Goal: Task Accomplishment & Management: Complete application form

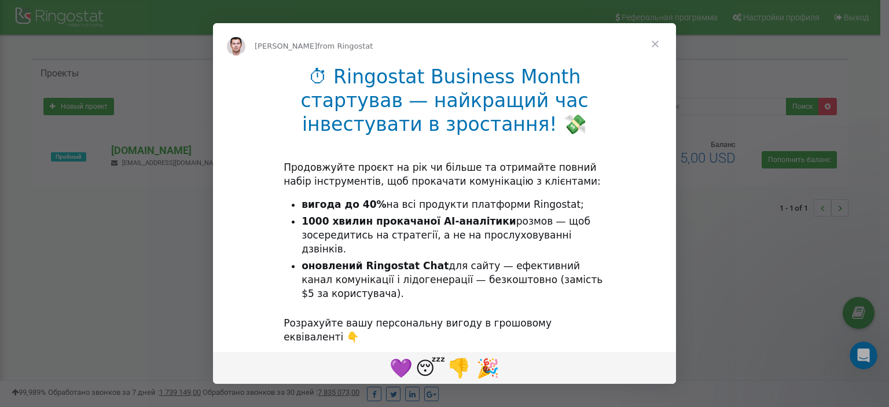
click at [651, 43] on span "Close" at bounding box center [655, 44] width 42 height 42
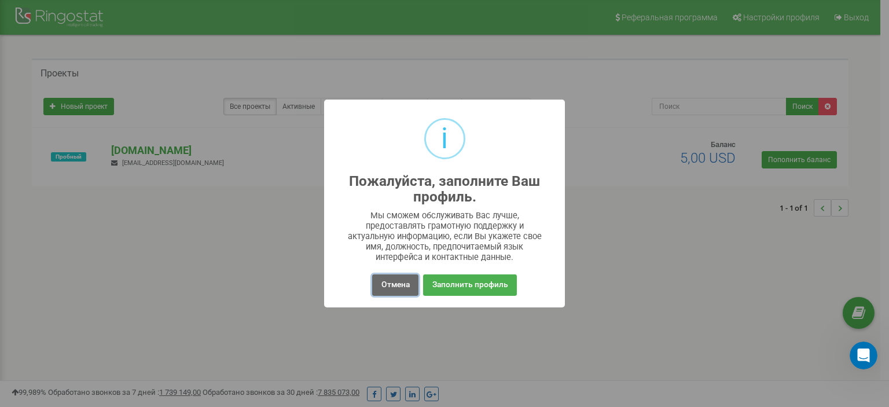
click at [392, 287] on button "Отмена" at bounding box center [395, 284] width 46 height 21
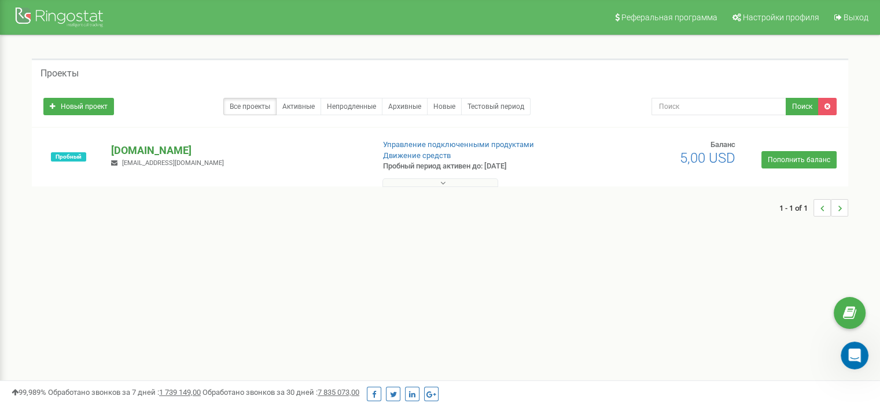
click at [140, 150] on p "[DOMAIN_NAME]" at bounding box center [237, 150] width 253 height 15
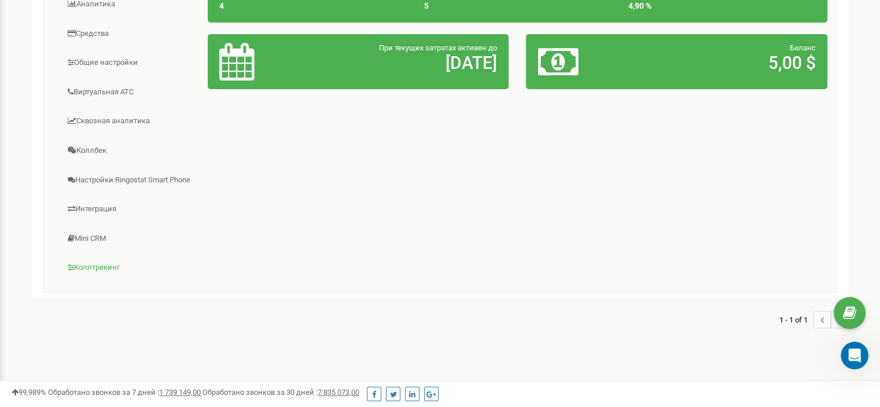
scroll to position [287, 0]
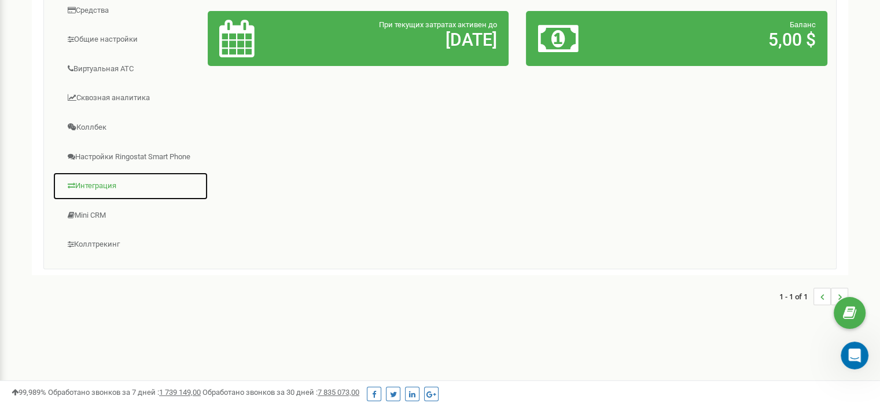
click at [107, 178] on link "Интеграция" at bounding box center [131, 186] width 156 height 28
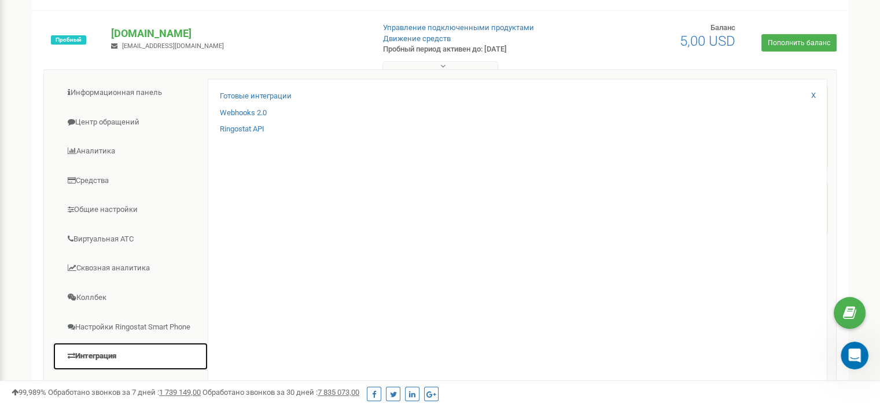
scroll to position [113, 0]
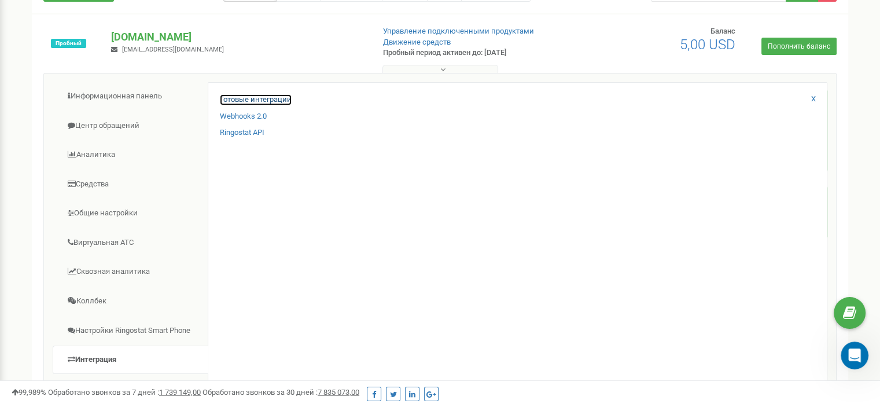
click at [266, 97] on link "Готовые интеграции" at bounding box center [256, 99] width 72 height 11
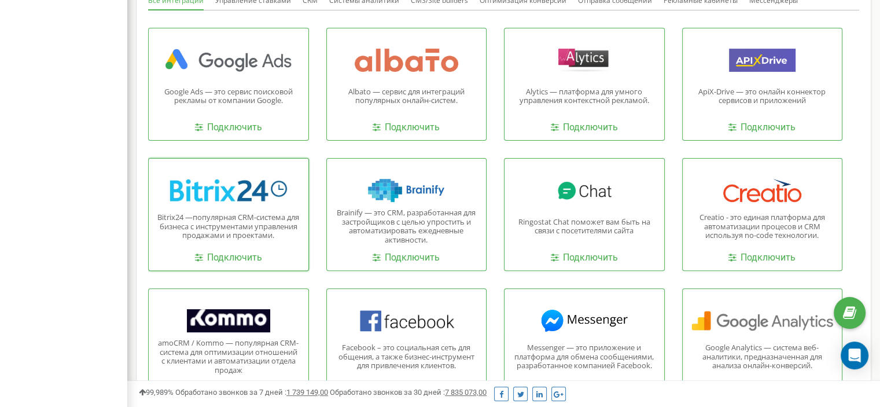
scroll to position [347, 0]
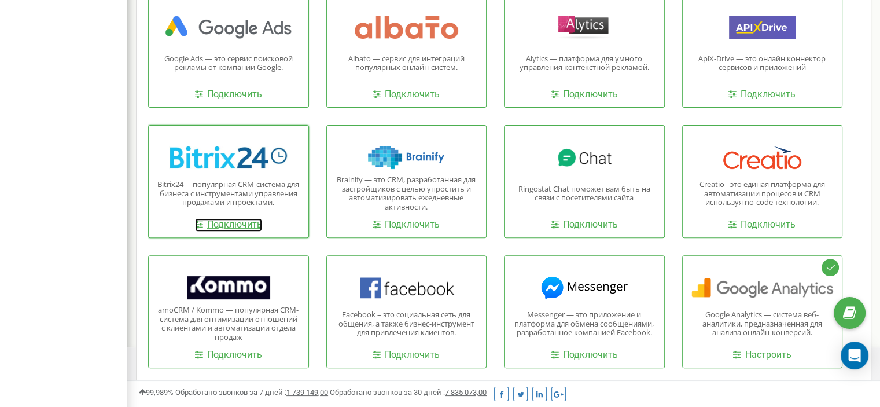
click at [224, 227] on link "Подключить" at bounding box center [228, 224] width 67 height 13
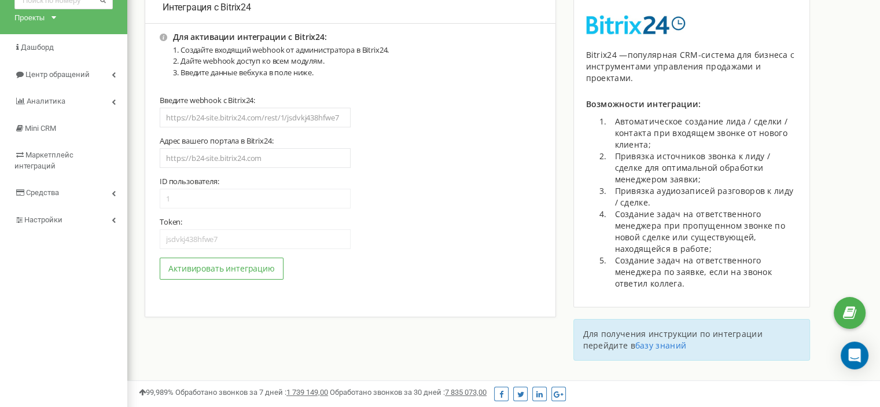
scroll to position [58, 0]
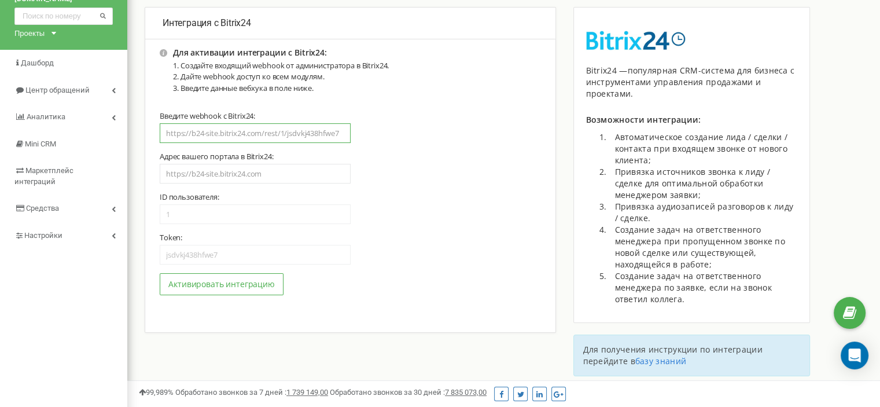
click at [293, 132] on input "text" at bounding box center [255, 133] width 191 height 20
paste input "https://duso.bitrix24.eu/rest/14007/m7mkee64fvm9cfwh/profile.json"
type input "https://duso.bitrix24.eu/rest/14007/m7mkee64fvm9cfwh/profile.json"
type input "[URL][DOMAIN_NAME]"
type input "14007"
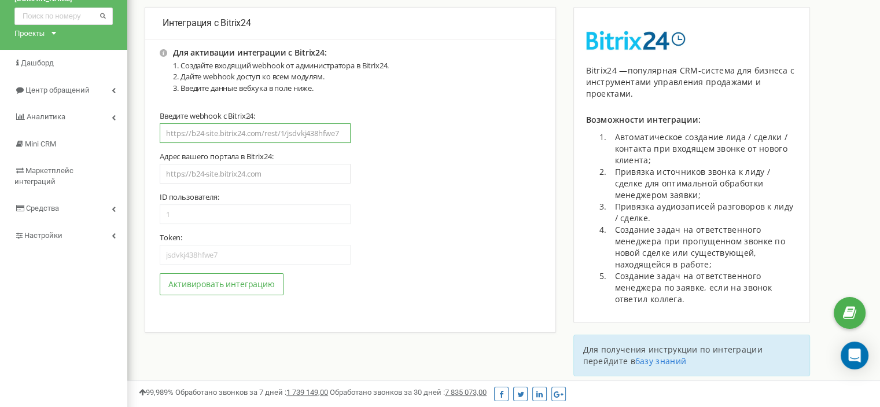
type input "m7mkee64fvm9cfwh"
click at [226, 229] on div "ID пользователя: 14007 Token: m7mkee64fvm9cfwh" at bounding box center [350, 228] width 381 height 72
click at [224, 219] on input "14007" at bounding box center [255, 214] width 191 height 20
click at [201, 211] on input "14007" at bounding box center [255, 214] width 191 height 20
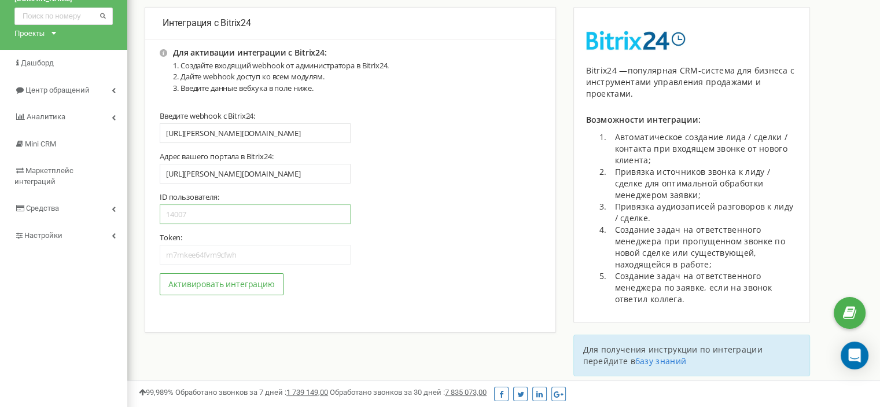
click at [207, 224] on input "14007" at bounding box center [255, 214] width 191 height 20
click at [197, 219] on input "14007" at bounding box center [255, 214] width 191 height 20
click at [227, 289] on button "Активировать интеграцию" at bounding box center [222, 284] width 124 height 22
click at [326, 133] on input "https://duso.bitrix24.eu/rest/14007/m7mkee64fvm9cfwh/profile.json" at bounding box center [255, 133] width 191 height 20
click at [215, 278] on button "Активировать интеграцию" at bounding box center [222, 284] width 124 height 22
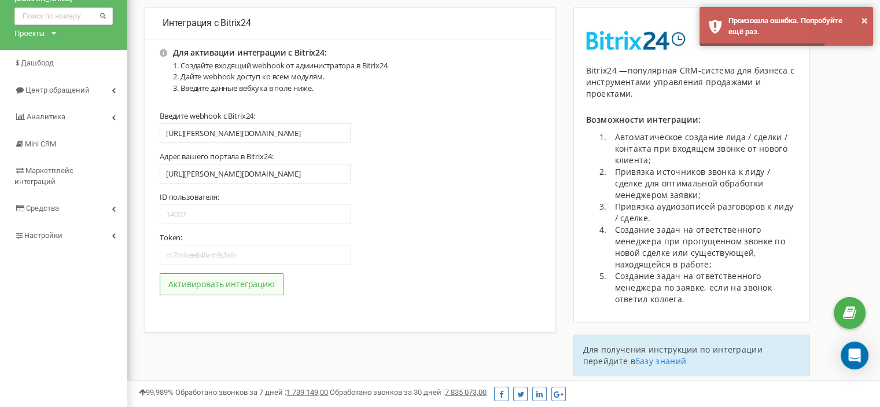
click at [245, 286] on button "Активировать интеграцию" at bounding box center [222, 284] width 124 height 22
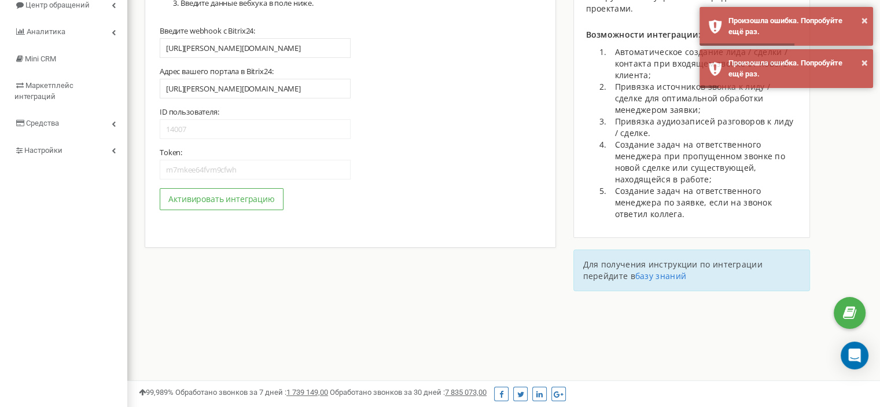
scroll to position [174, 0]
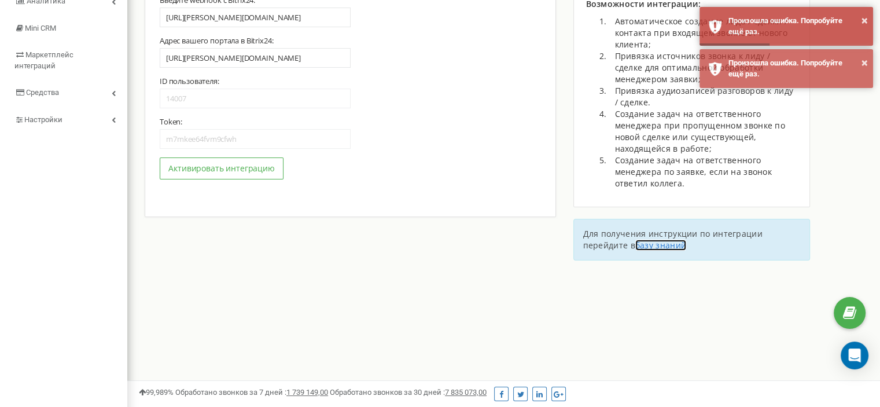
click at [664, 242] on link "базу знаний" at bounding box center [660, 245] width 51 height 11
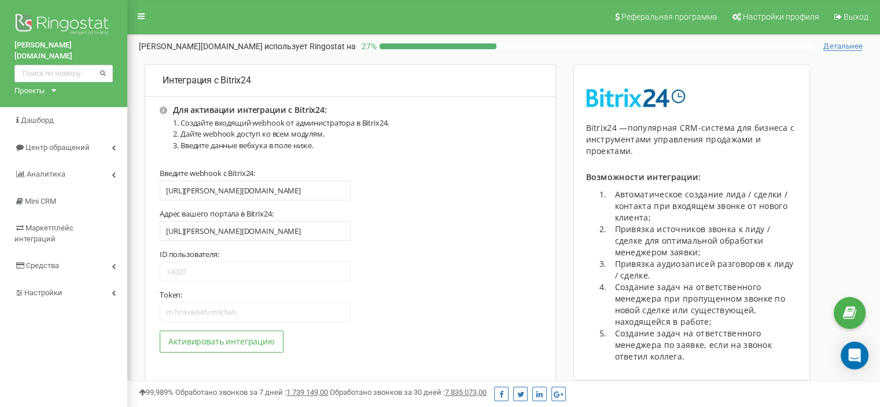
scroll to position [0, 0]
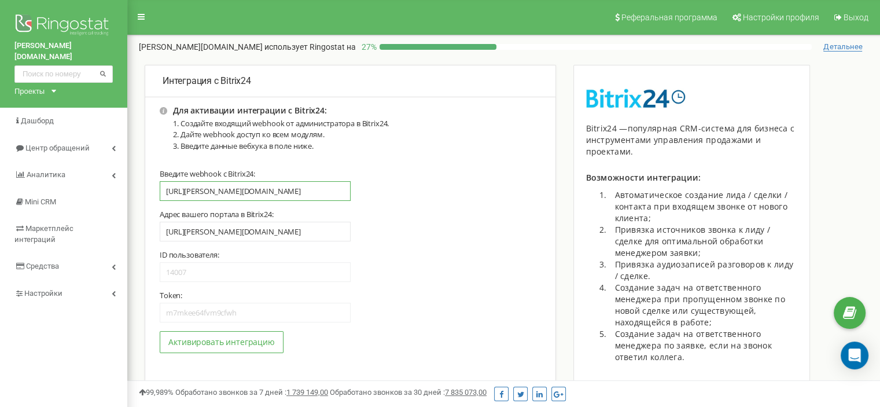
click at [300, 187] on input "https://duso.bitrix24.eu/rest/14007/m7mkee64fvm9cfwh" at bounding box center [255, 191] width 191 height 20
type input "[URL][DOMAIN_NAME]"
click at [248, 344] on button "Активировать интеграцию" at bounding box center [222, 342] width 124 height 22
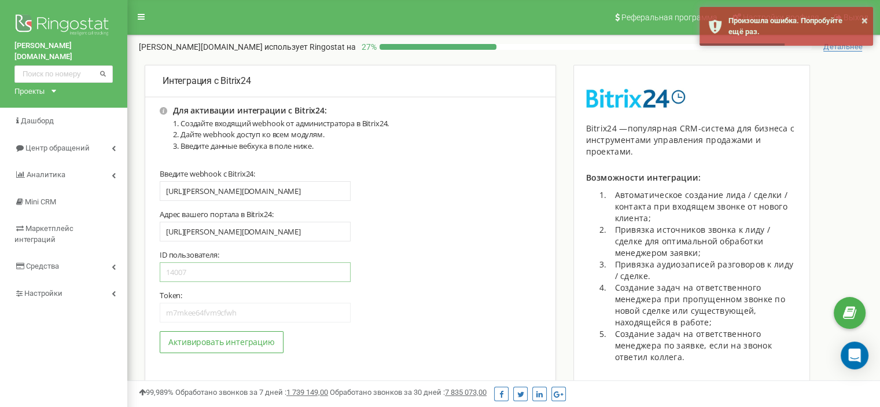
click at [196, 274] on input "14007" at bounding box center [255, 272] width 191 height 20
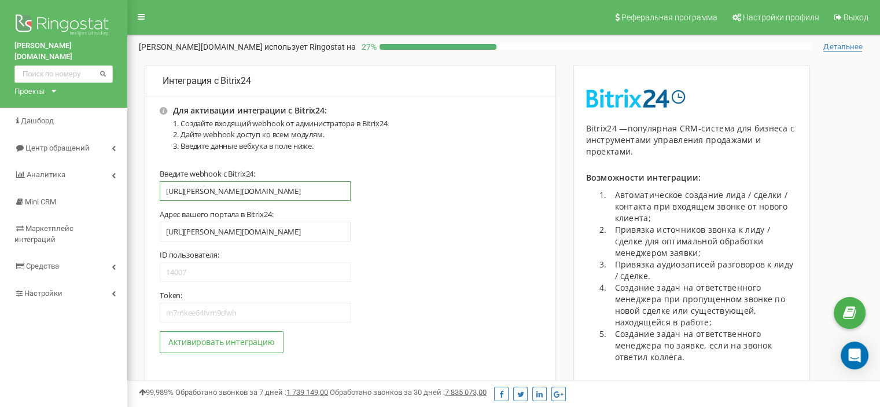
click at [238, 189] on input "[URL][DOMAIN_NAME]" at bounding box center [255, 191] width 191 height 20
click at [255, 336] on button "Активировать интеграцию" at bounding box center [222, 342] width 124 height 22
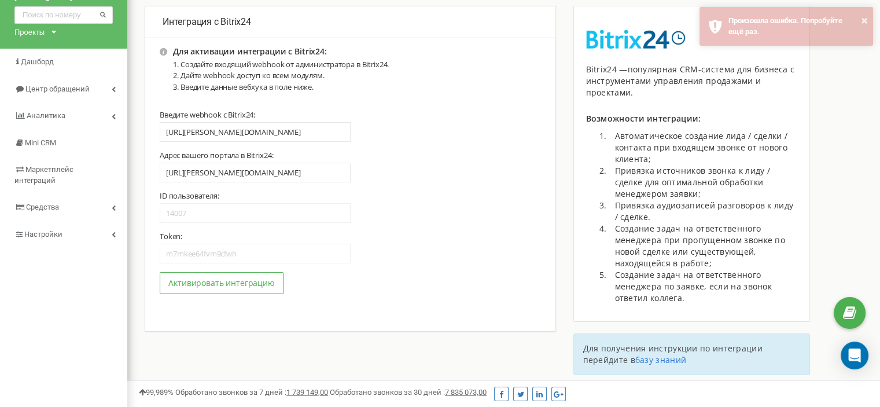
scroll to position [58, 0]
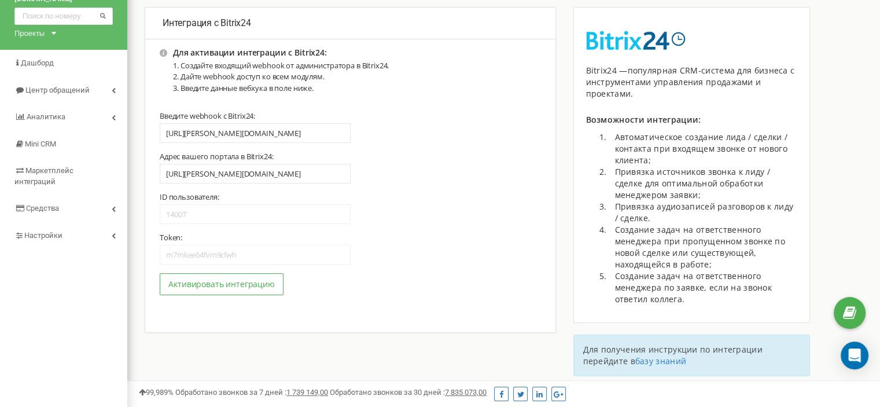
drag, startPoint x: 308, startPoint y: 185, endPoint x: 294, endPoint y: 175, distance: 17.4
click at [307, 185] on div "[URL][DOMAIN_NAME]" at bounding box center [350, 178] width 381 height 28
click at [288, 171] on input "[URL][DOMAIN_NAME]" at bounding box center [255, 174] width 191 height 20
type input "https://duso.bitrix24.eu/"
click at [230, 293] on button "Активировать интеграцию" at bounding box center [222, 284] width 124 height 22
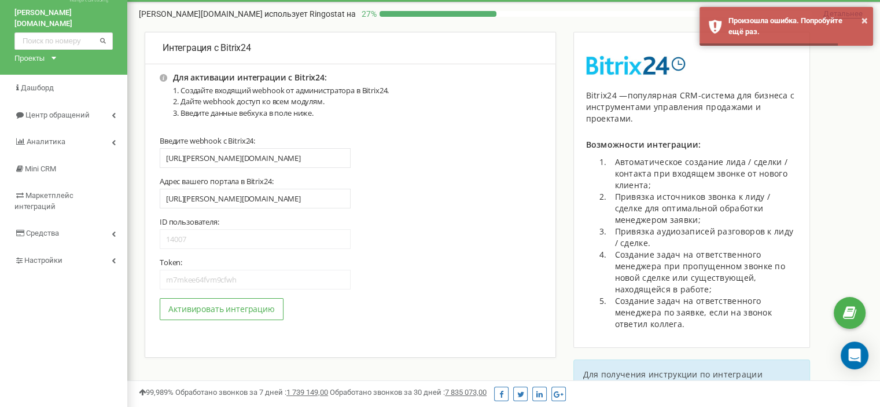
scroll to position [0, 0]
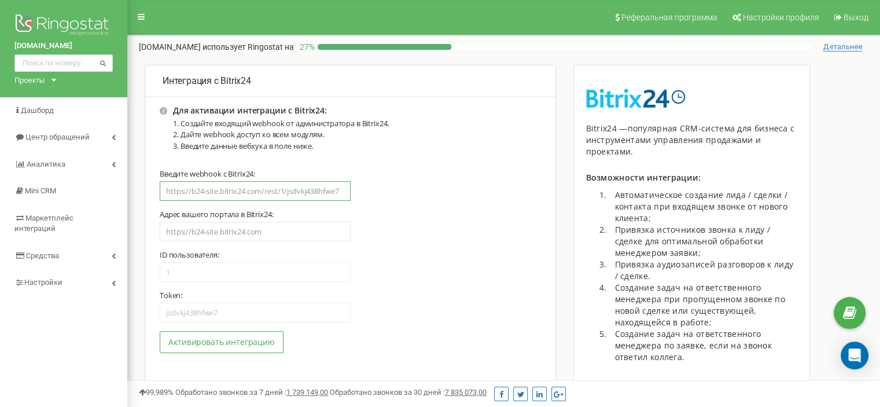
click at [295, 186] on input "text" at bounding box center [255, 191] width 191 height 20
paste input "[URL][DOMAIN_NAME]"
type input "[URL][DOMAIN_NAME]"
type input "14007"
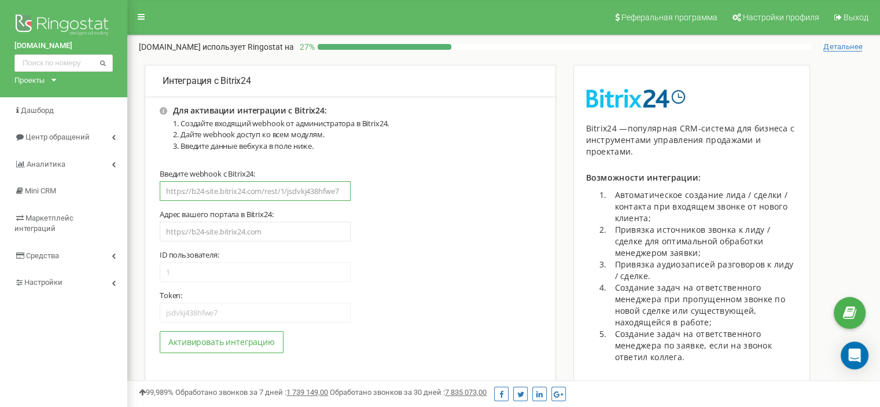
type input "m7mkee64fvm9cfwh"
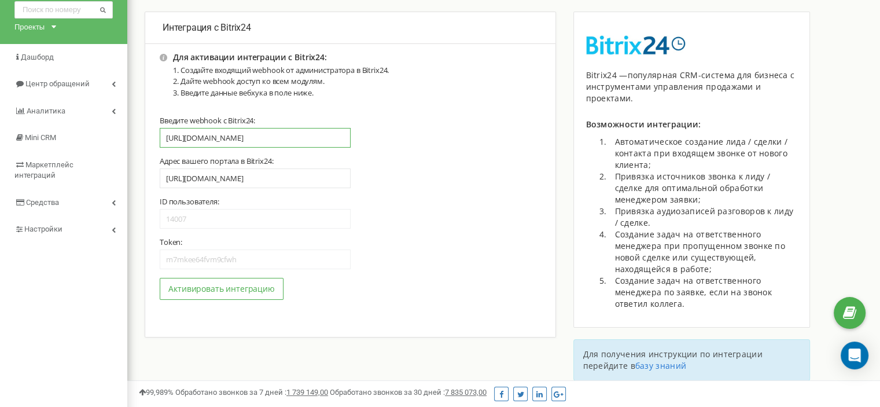
scroll to position [58, 0]
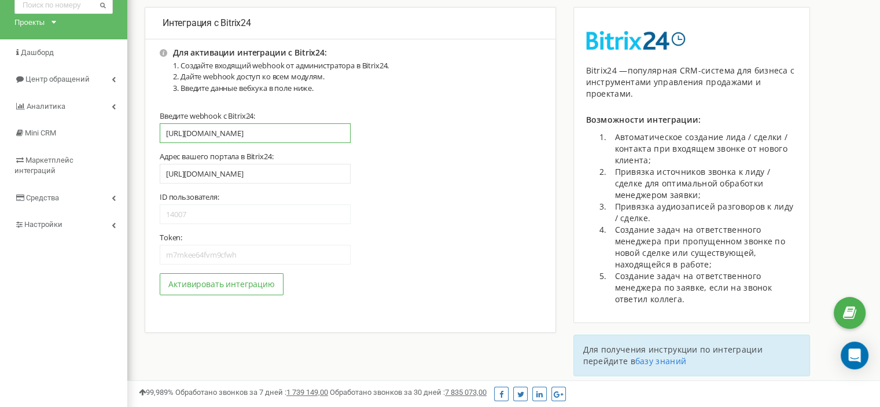
type input "[URL][DOMAIN_NAME]"
click at [227, 267] on section "Укажите адрес вашего портала в Bitrix24: Адрес вашего портала в Bitrix24: https…" at bounding box center [350, 235] width 381 height 166
click at [233, 283] on button "Активировать интеграцию" at bounding box center [222, 284] width 124 height 22
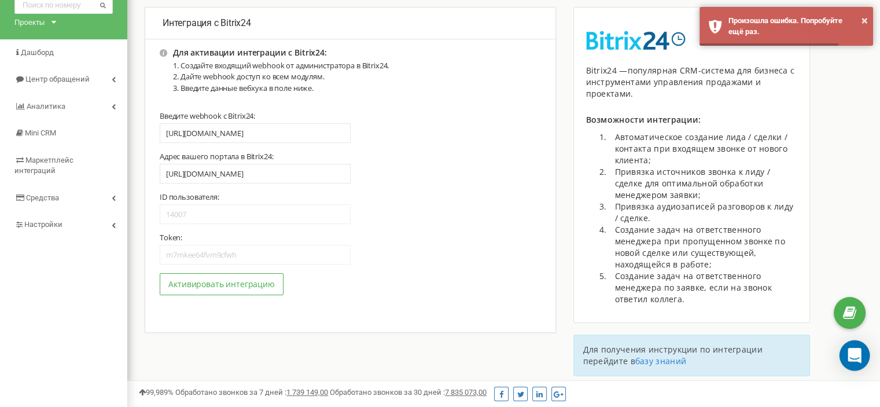
click at [850, 347] on div "Open Intercom Messenger" at bounding box center [854, 355] width 31 height 31
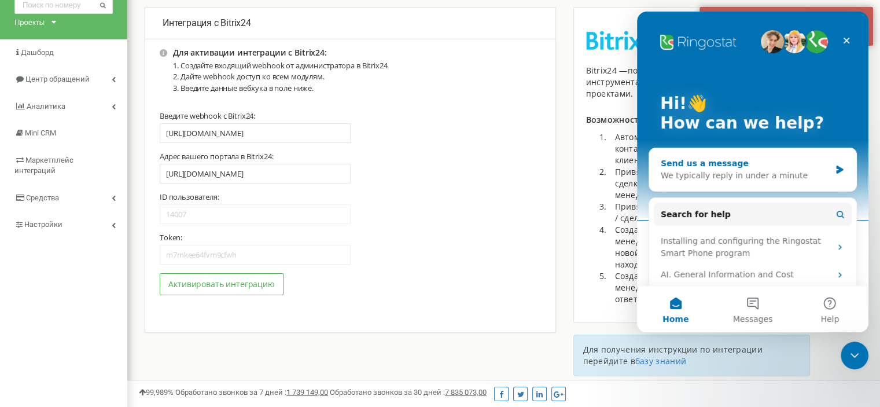
click at [703, 166] on div "Send us a message" at bounding box center [746, 163] width 170 height 12
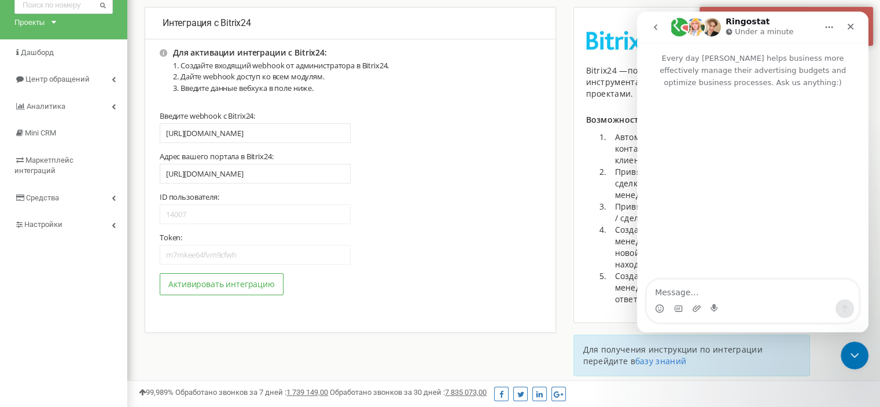
click at [697, 300] on div "Intercom messenger" at bounding box center [696, 308] width 9 height 19
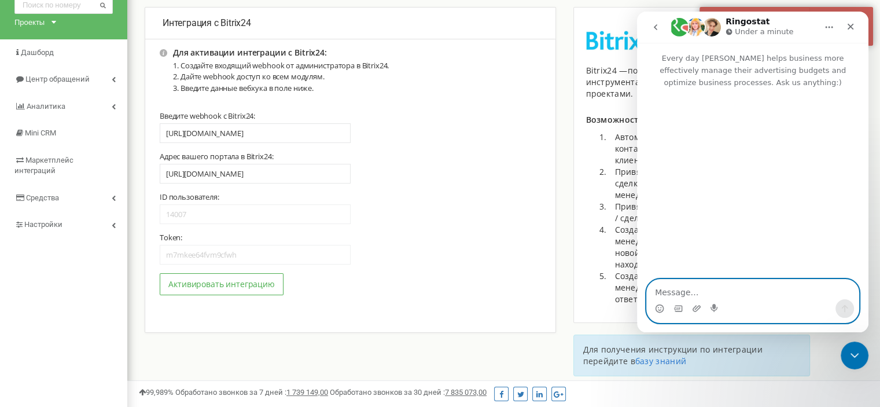
click at [693, 282] on textarea "Message…" at bounding box center [753, 289] width 212 height 20
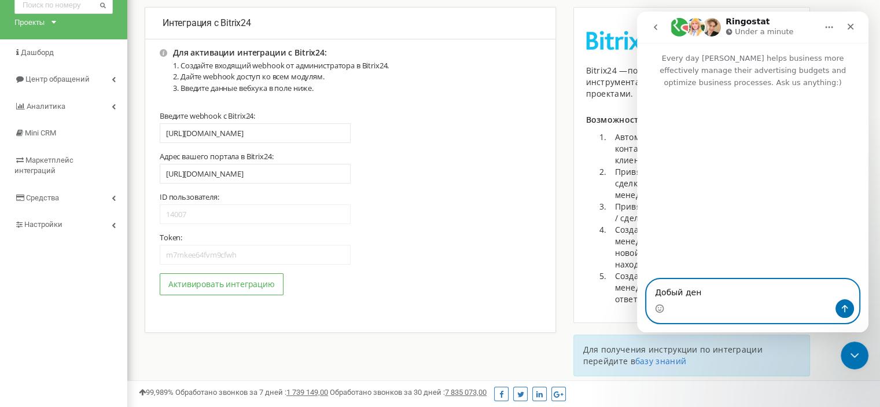
type textarea "Добый ден"
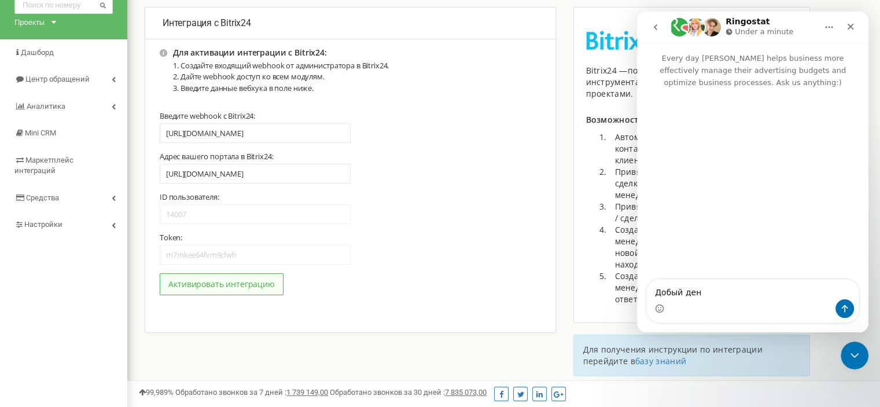
click at [212, 289] on button "Активировать интеграцию" at bounding box center [222, 284] width 124 height 22
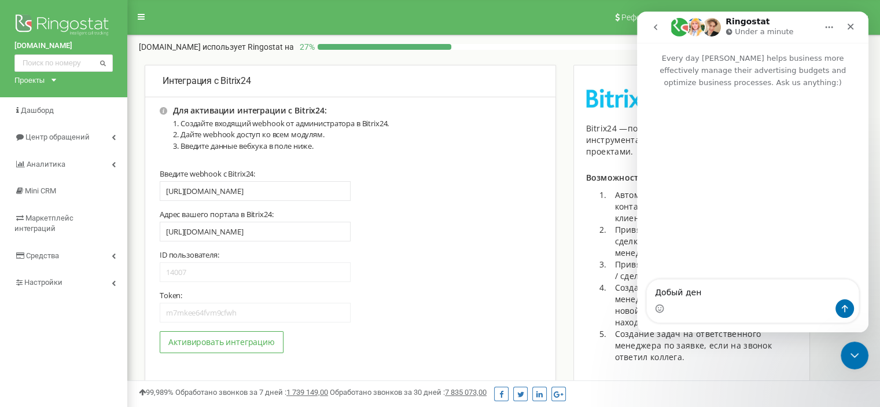
click at [657, 27] on icon "go back" at bounding box center [655, 27] width 9 height 9
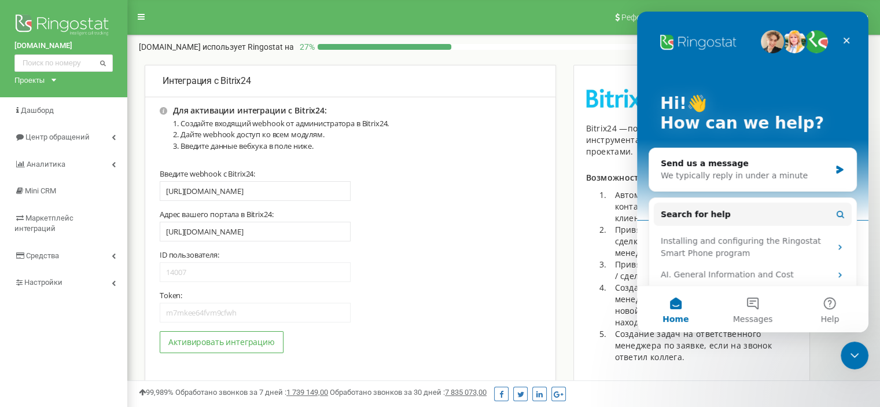
click at [546, 266] on div "Интеграция с Bitrix24 Для активации интеграции с Bitrix24: Создайте входящий we…" at bounding box center [350, 228] width 411 height 326
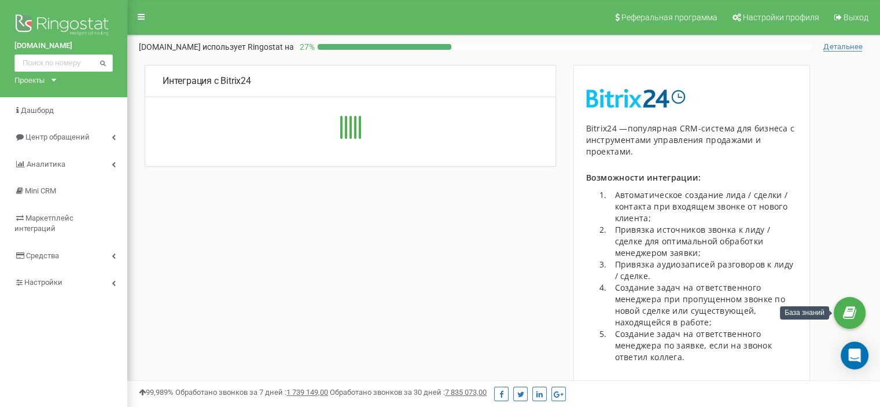
type input "[URL][DOMAIN_NAME]"
type input "14007"
type input "m7mkee64fvm9cfwh"
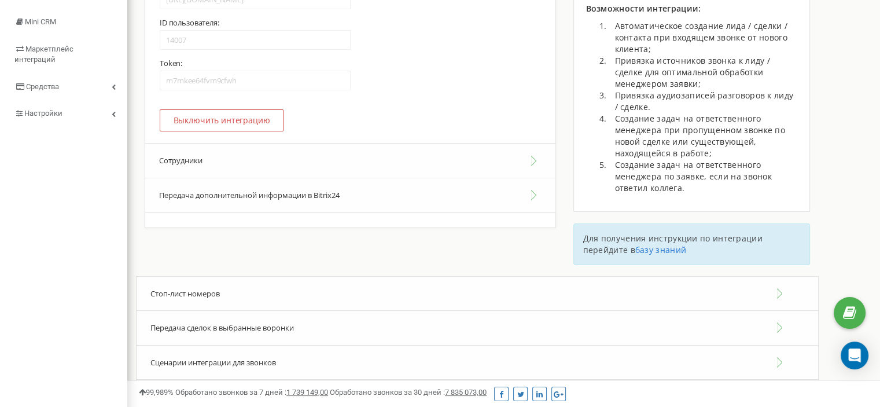
scroll to position [174, 0]
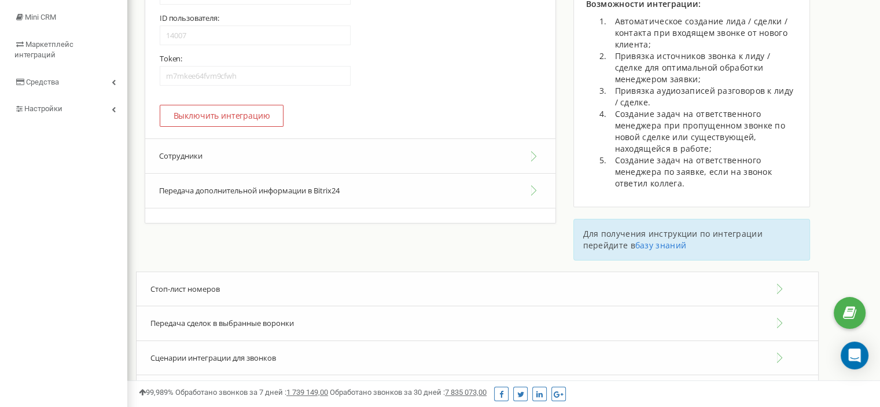
click at [243, 157] on button "Сотрудники" at bounding box center [350, 155] width 410 height 35
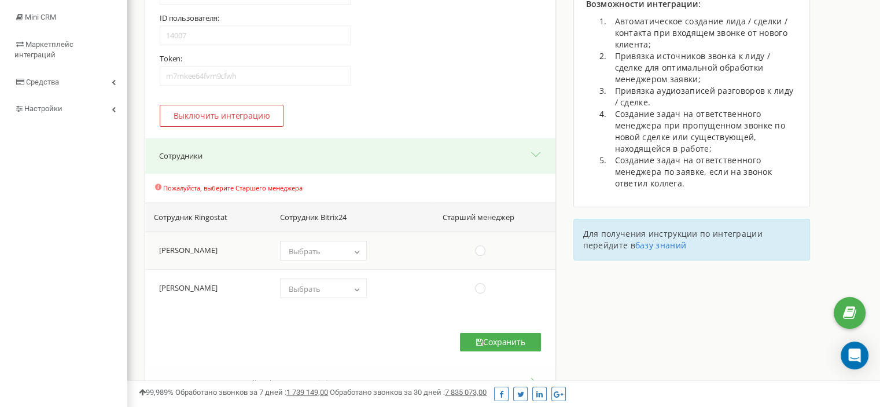
click at [334, 252] on span "Выбрать" at bounding box center [323, 251] width 79 height 16
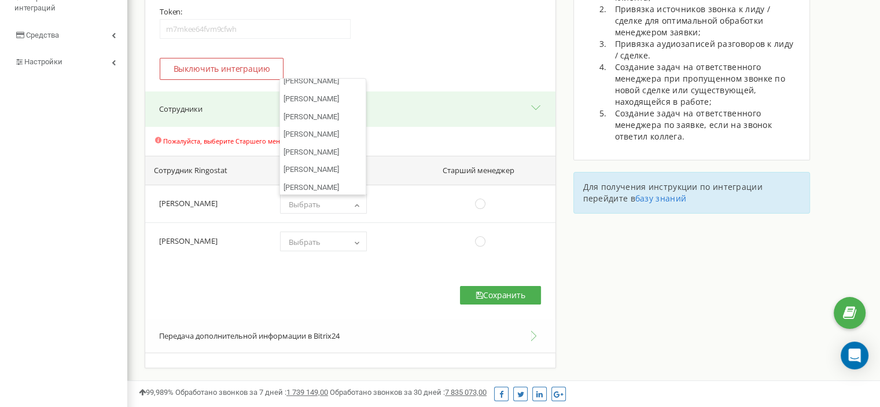
scroll to position [616, 0]
select select "569"
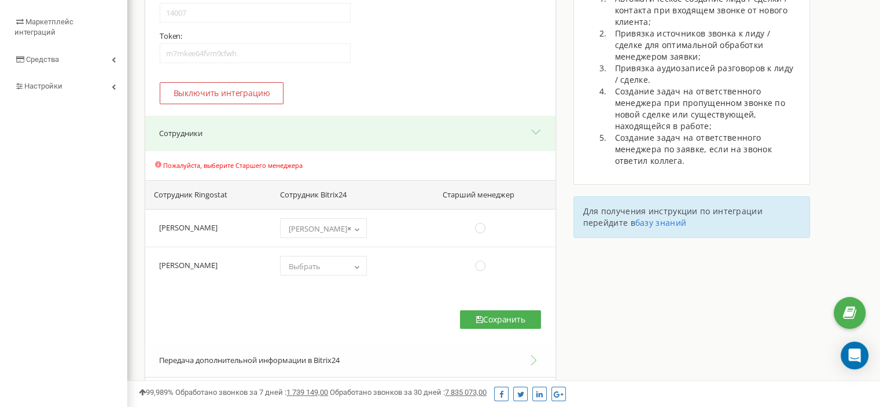
scroll to position [163, 0]
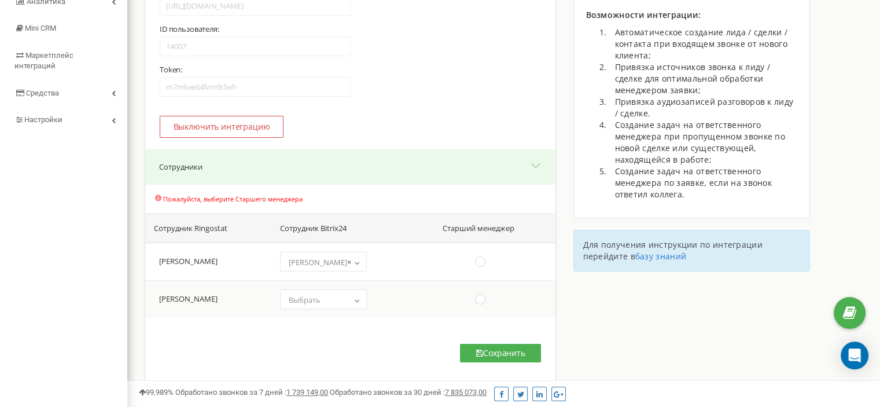
click at [342, 295] on span "Выбрать" at bounding box center [323, 300] width 79 height 16
select select "2095"
click at [477, 300] on ins at bounding box center [480, 299] width 13 height 13
radio input "true"
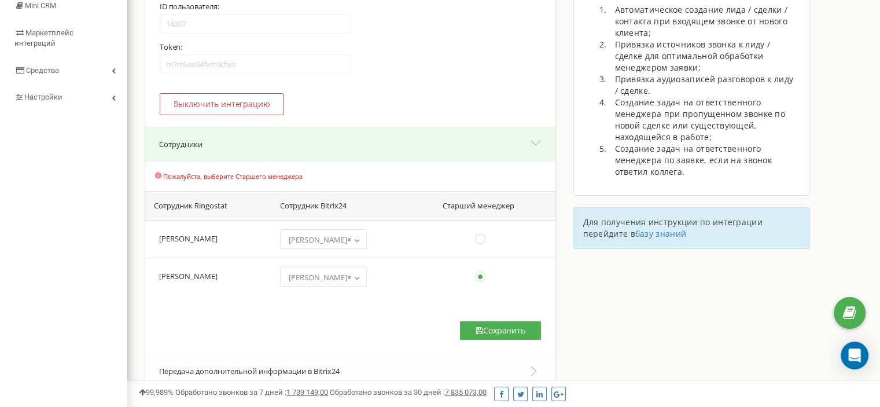
scroll to position [278, 0]
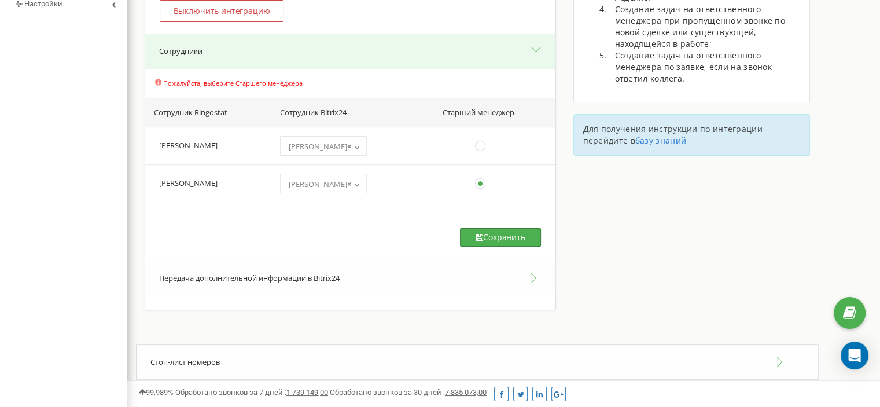
click at [477, 240] on icon at bounding box center [479, 237] width 7 height 8
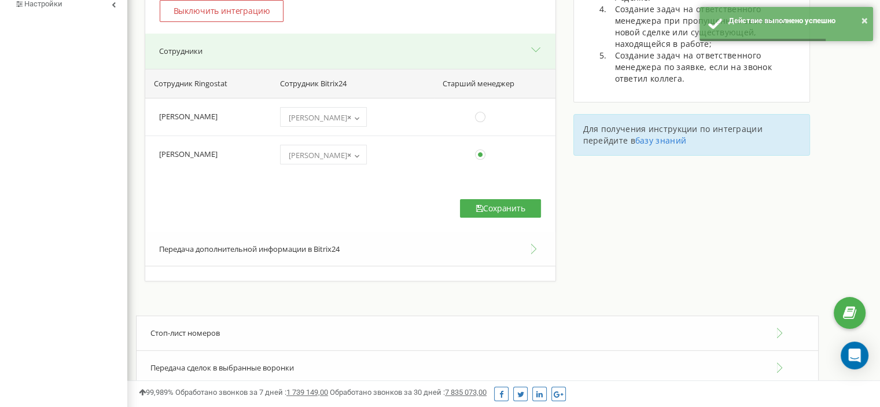
click at [502, 258] on button "Передача дополнительной информации в Bitrix24" at bounding box center [350, 249] width 410 height 35
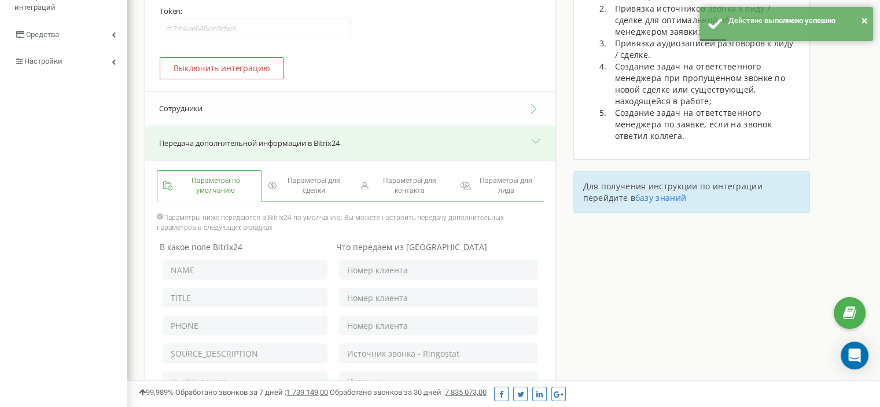
scroll to position [220, 0]
click at [301, 189] on span "Параметры для сделки" at bounding box center [313, 186] width 69 height 20
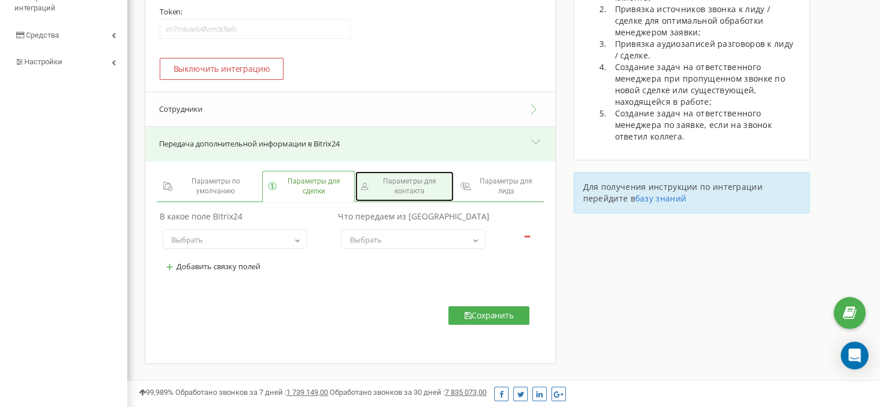
click at [424, 193] on span "Параметры для контакта" at bounding box center [409, 186] width 76 height 20
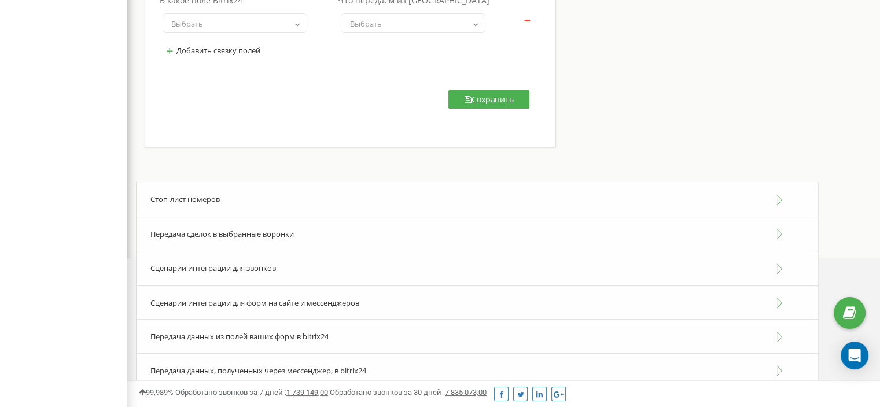
scroll to position [451, 0]
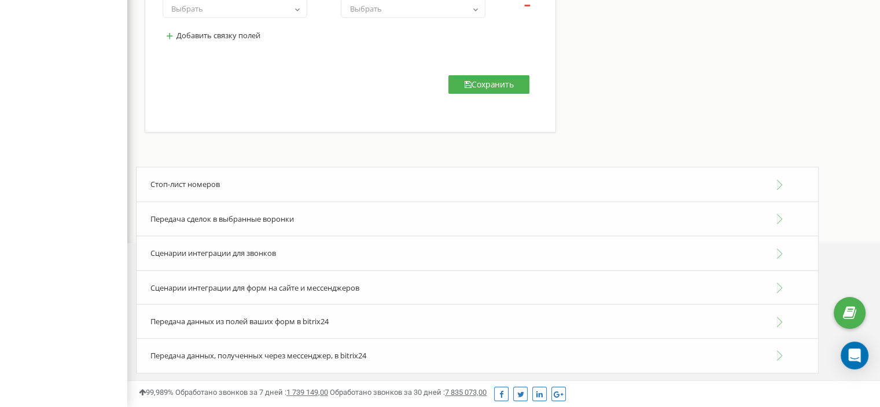
click at [263, 189] on div "Стоп-лист номеров" at bounding box center [477, 184] width 683 height 35
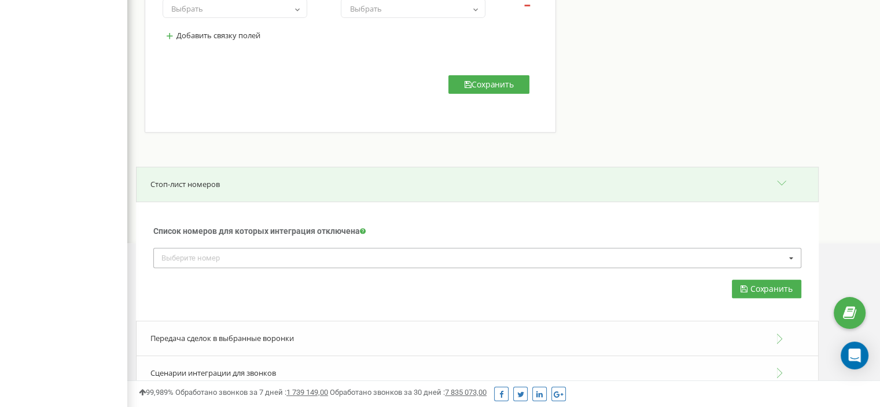
click at [255, 260] on div "Выберите номер [PHONE_NUMBER] [PHONE_NUMBER] [PHONE_NUMBER]" at bounding box center [477, 258] width 648 height 20
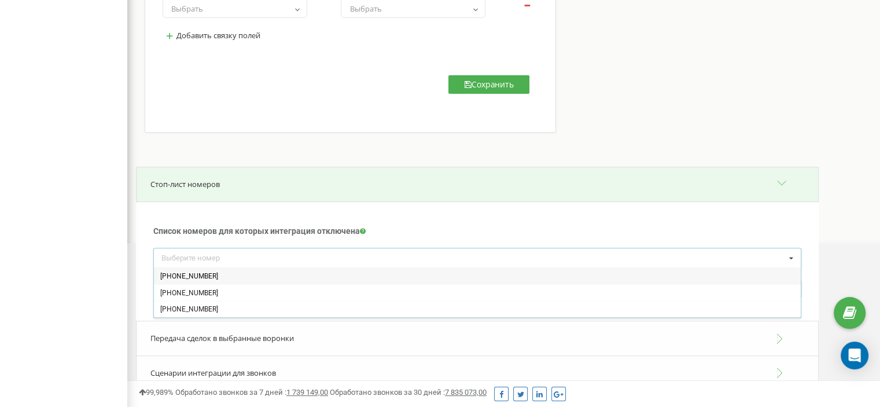
click at [470, 222] on div "Список номеров для которых интеграция отключена Для номеров, добавленных в этом…" at bounding box center [477, 230] width 648 height 34
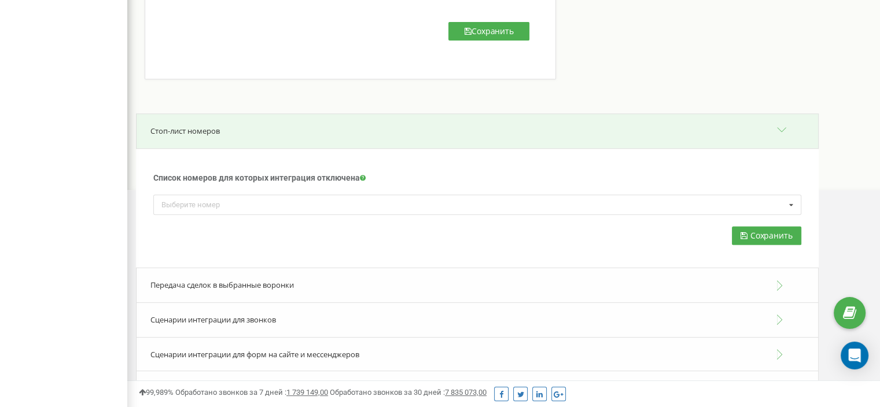
scroll to position [509, 0]
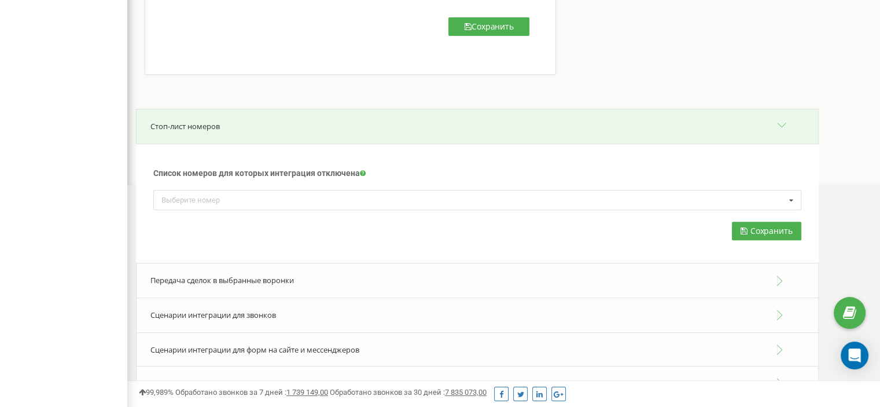
click at [246, 313] on span "Сценарии интеграции для звонков" at bounding box center [213, 314] width 126 height 10
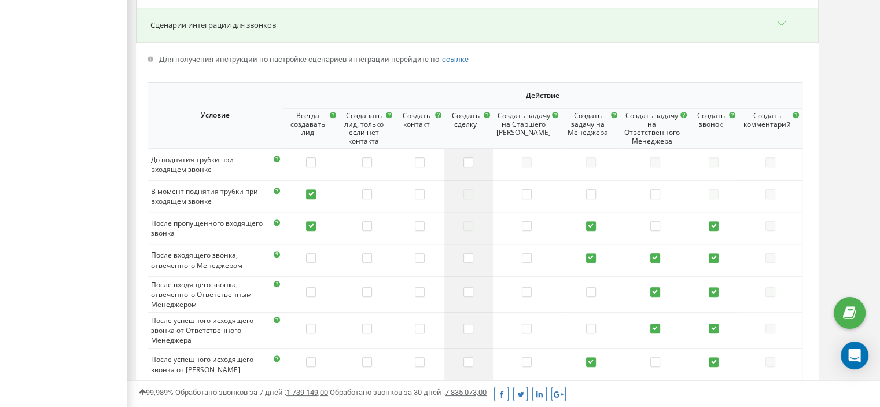
scroll to position [798, 0]
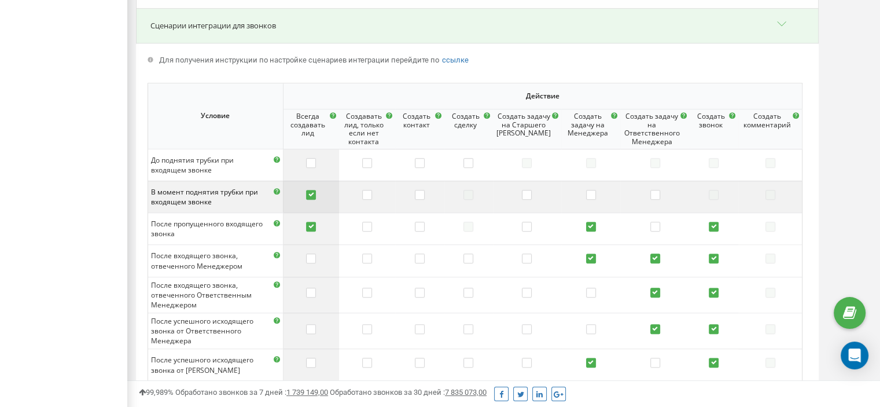
click at [316, 195] on label at bounding box center [311, 196] width 10 height 12
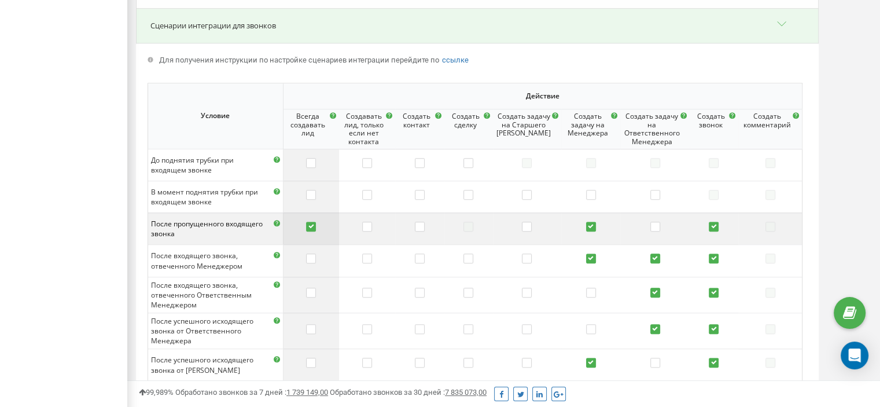
click at [316, 226] on label at bounding box center [311, 228] width 10 height 12
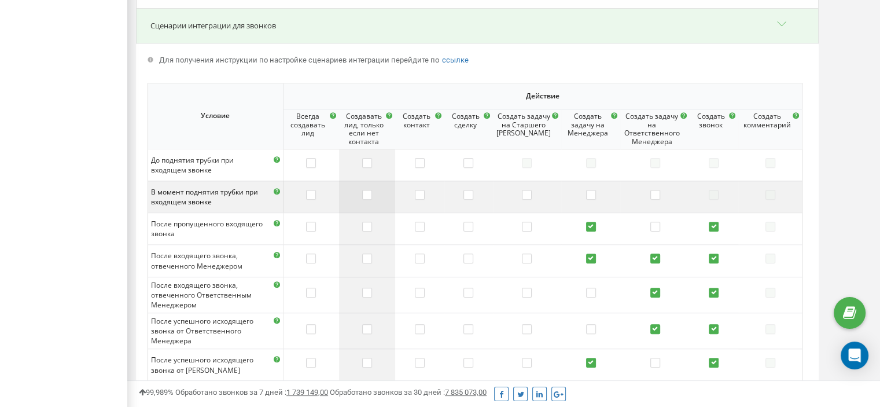
click at [379, 194] on td at bounding box center [367, 196] width 56 height 32
click at [370, 197] on label at bounding box center [367, 196] width 10 height 12
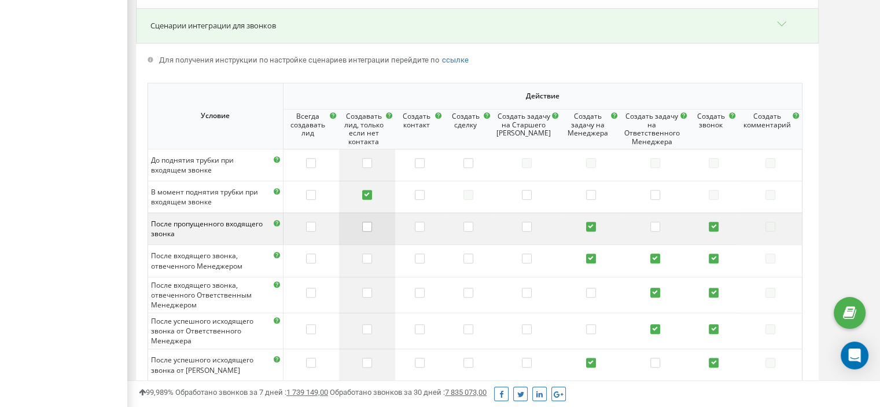
click at [372, 222] on label at bounding box center [367, 228] width 10 height 12
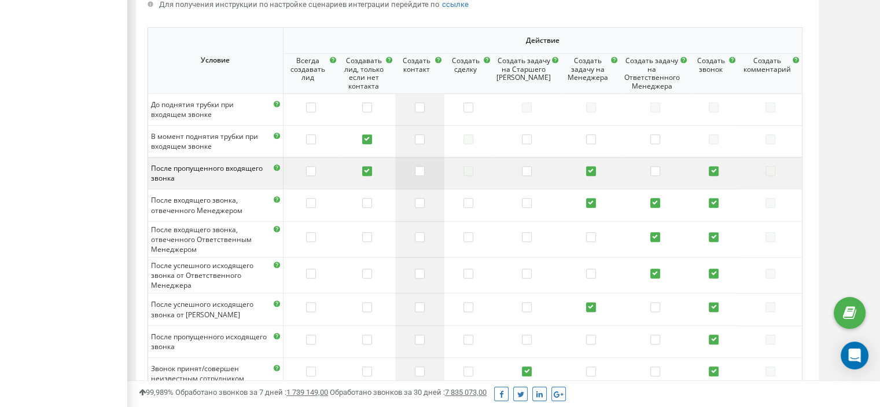
scroll to position [856, 0]
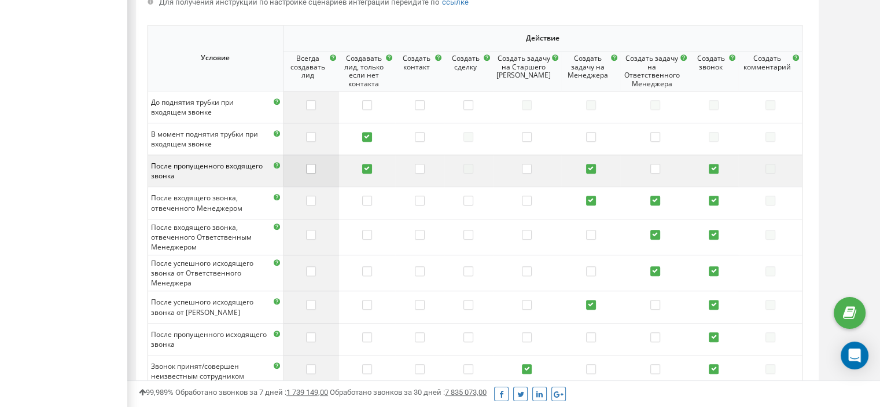
click at [316, 169] on label at bounding box center [311, 170] width 10 height 12
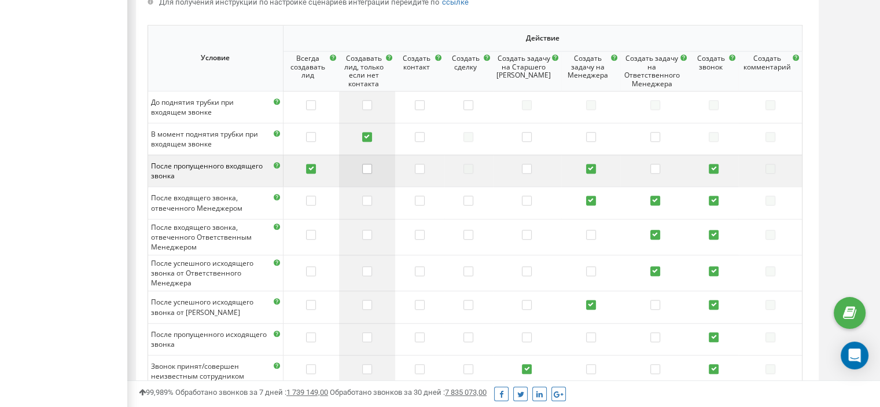
click at [372, 168] on label at bounding box center [367, 170] width 10 height 12
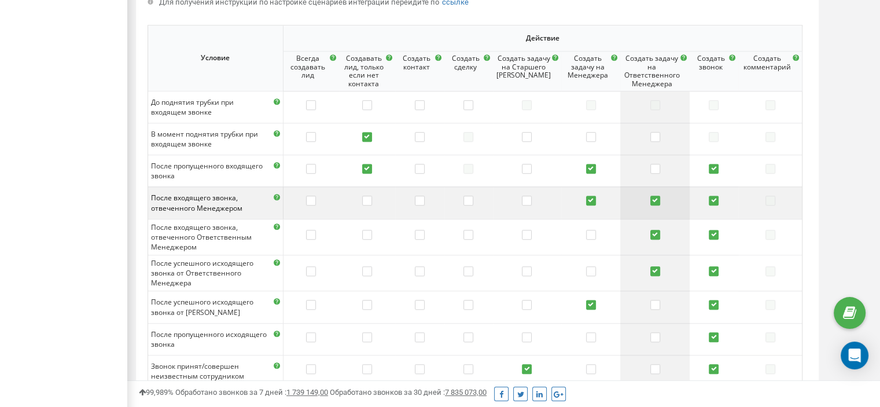
click at [653, 199] on label at bounding box center [655, 202] width 10 height 12
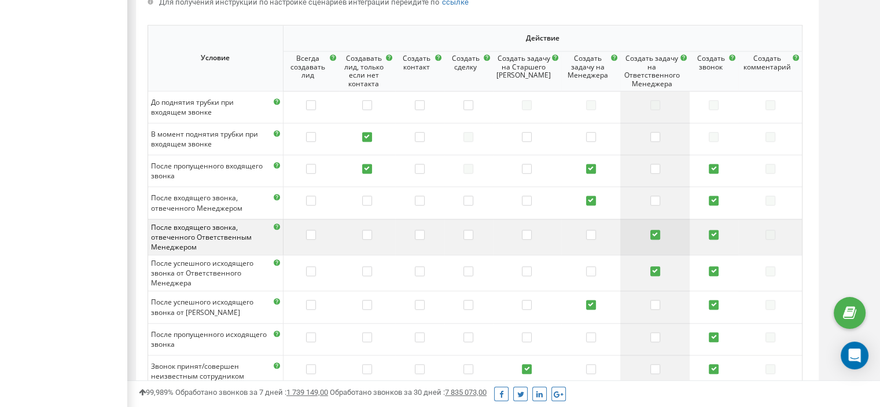
click at [656, 241] on td at bounding box center [654, 237] width 69 height 36
drag, startPoint x: 653, startPoint y: 253, endPoint x: 655, endPoint y: 229, distance: 24.4
click at [655, 230] on label at bounding box center [655, 236] width 10 height 12
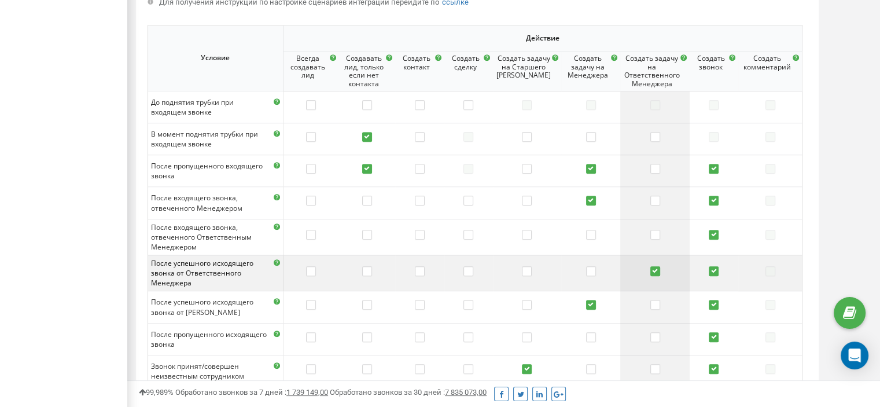
click at [652, 275] on label at bounding box center [655, 272] width 10 height 12
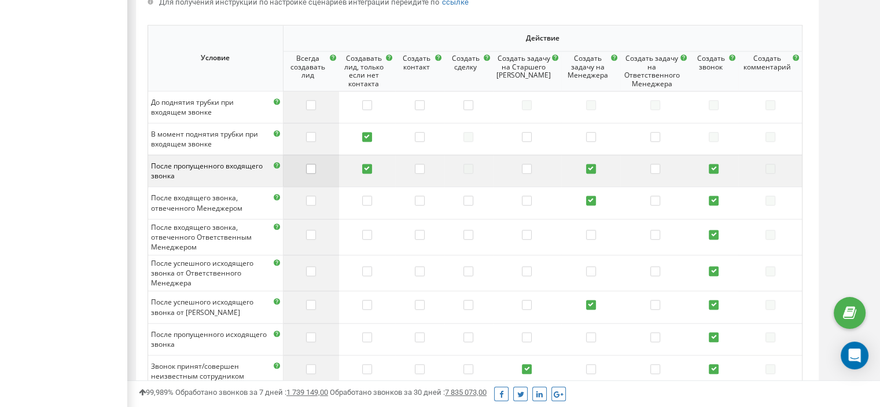
click at [316, 168] on label at bounding box center [311, 170] width 10 height 12
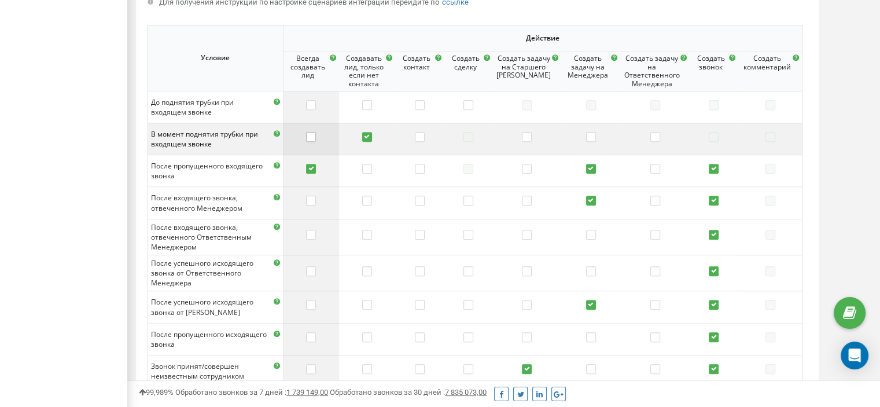
click at [316, 136] on label at bounding box center [311, 138] width 10 height 12
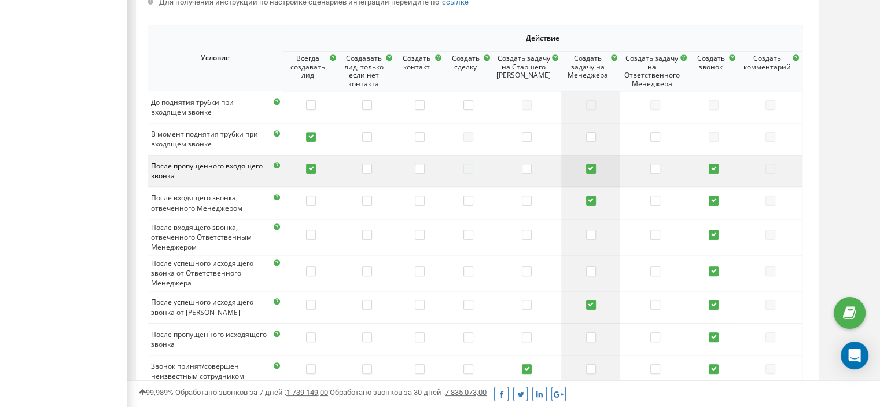
click at [586, 167] on label at bounding box center [591, 170] width 10 height 12
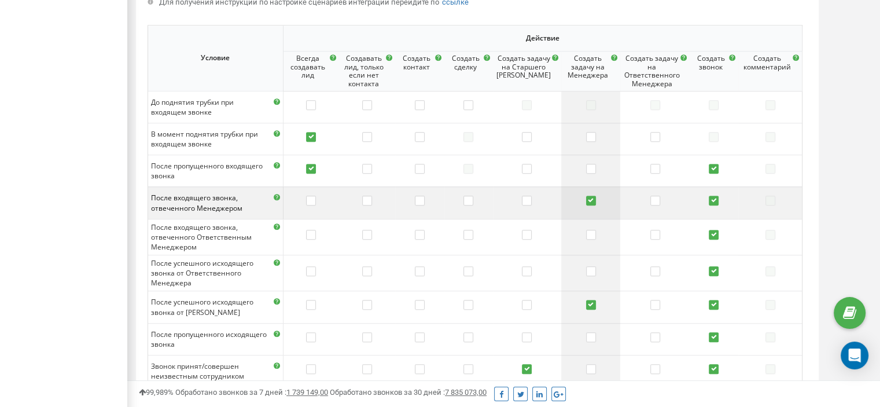
click at [589, 198] on label at bounding box center [591, 202] width 10 height 12
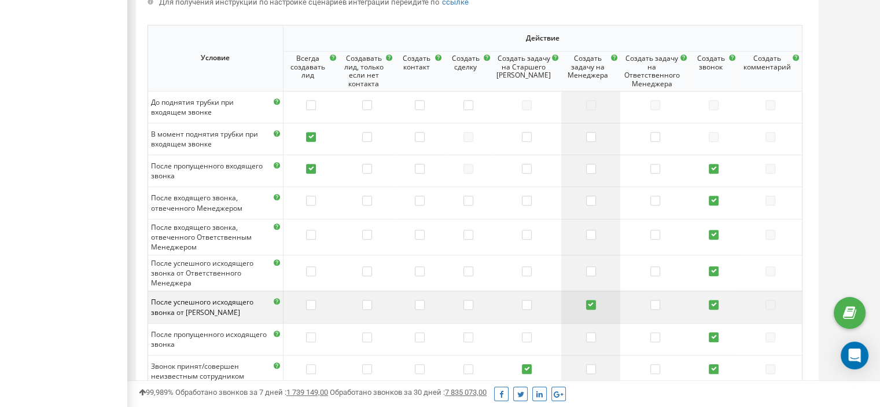
click at [587, 297] on td at bounding box center [590, 306] width 59 height 32
click at [592, 303] on label at bounding box center [591, 306] width 10 height 12
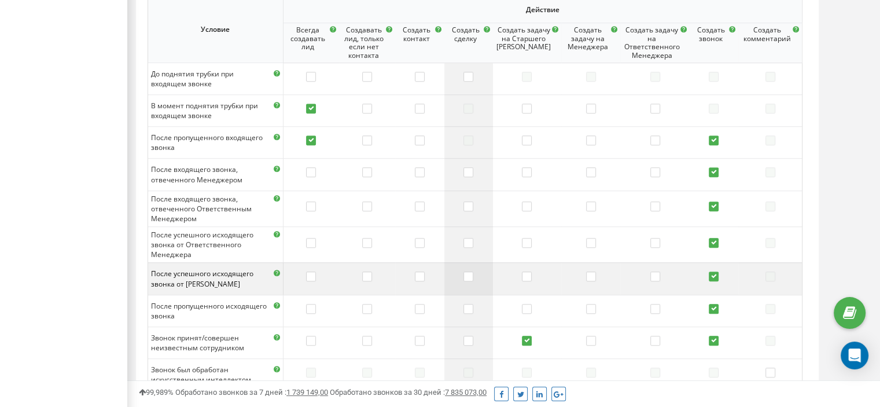
scroll to position [914, 0]
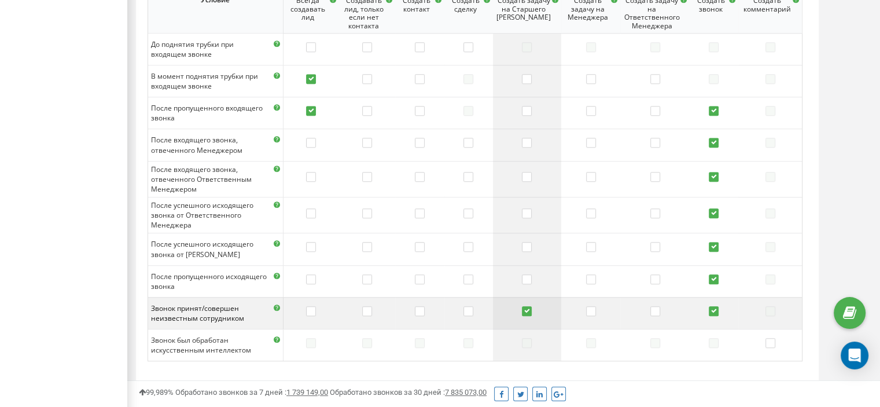
click at [538, 307] on td at bounding box center [527, 313] width 68 height 32
click at [532, 308] on label at bounding box center [527, 312] width 10 height 12
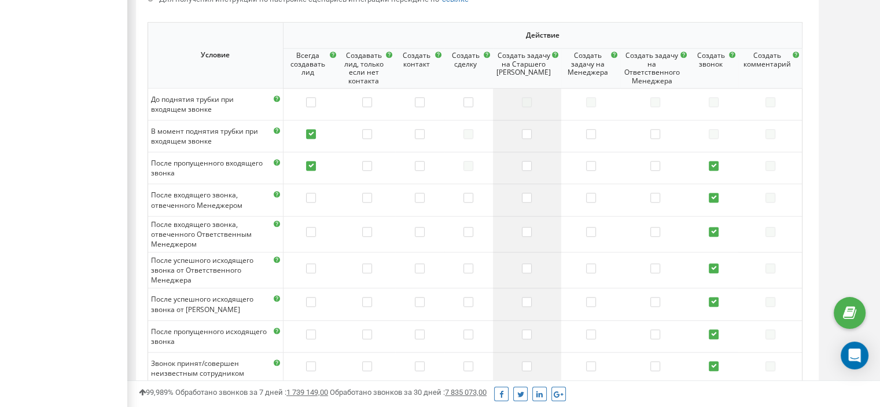
scroll to position [856, 0]
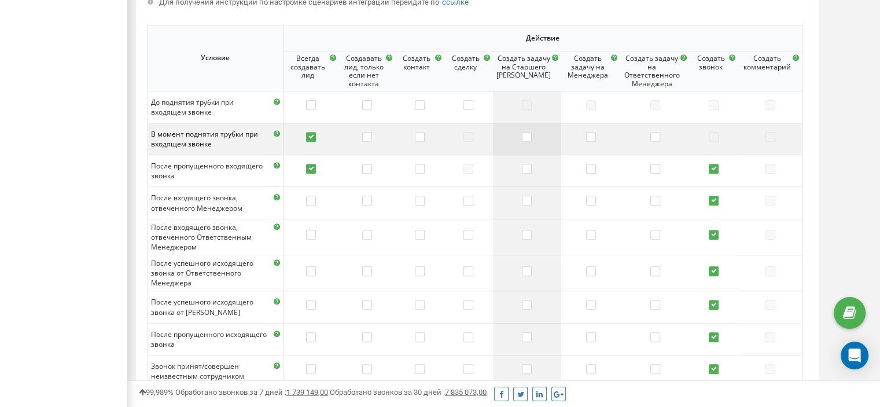
click at [537, 135] on td at bounding box center [527, 139] width 68 height 32
click at [526, 139] on label at bounding box center [527, 138] width 10 height 12
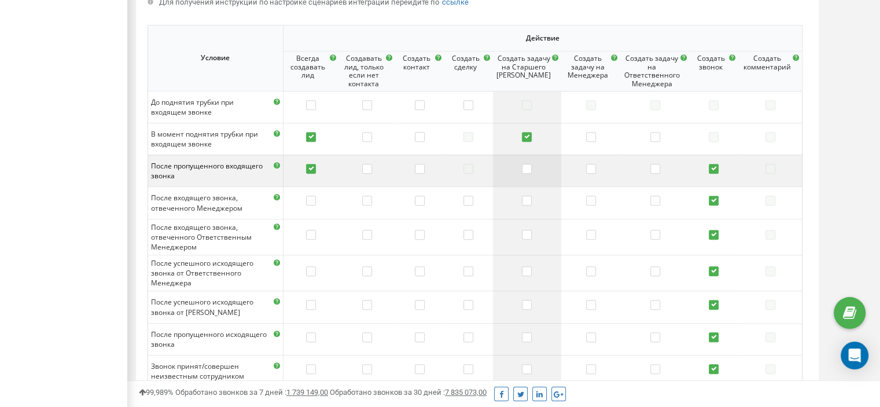
click at [532, 177] on td at bounding box center [527, 170] width 68 height 32
click at [528, 172] on label at bounding box center [527, 170] width 10 height 12
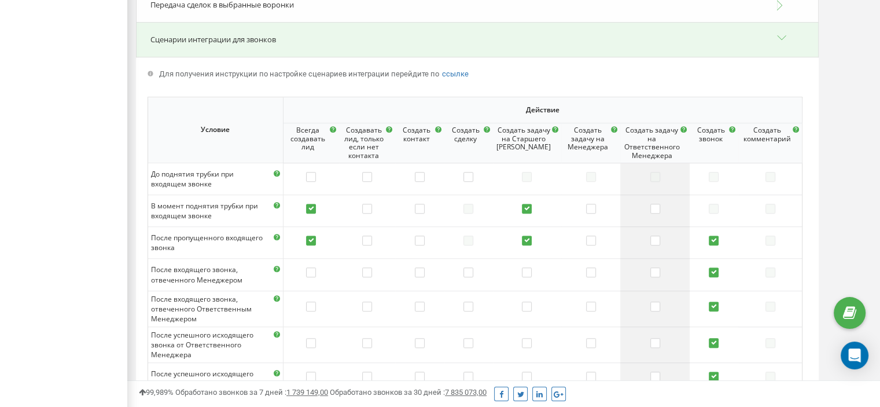
scroll to position [740, 0]
